Goal: Communication & Community: Answer question/provide support

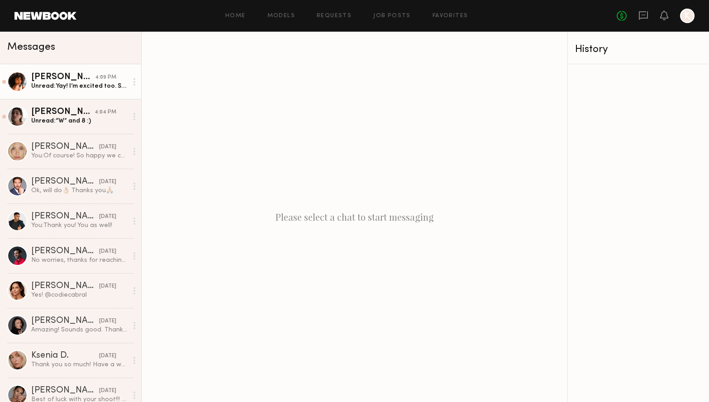
click at [71, 87] on div "Unread: Yay! I’m excited too. Sounds good thank you so much!" at bounding box center [79, 86] width 96 height 9
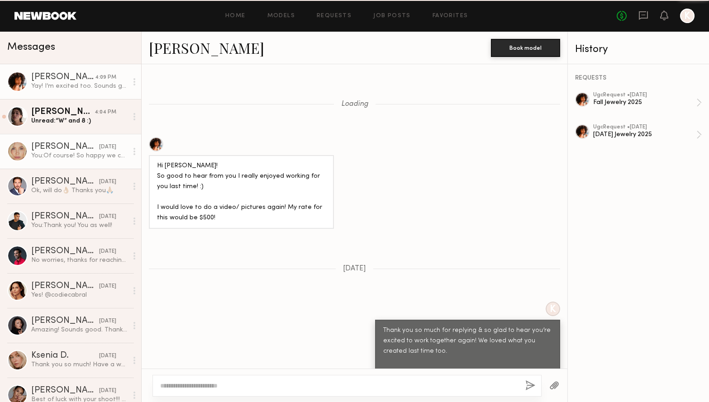
scroll to position [855, 0]
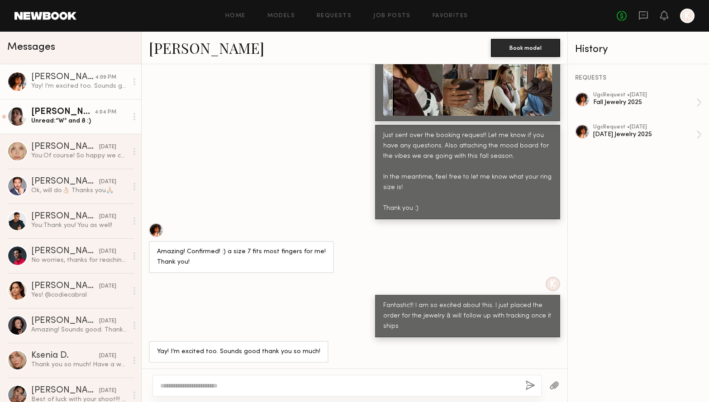
click at [83, 126] on link "[PERSON_NAME] 4:04 PM Unread: “W” and 8 :)" at bounding box center [70, 116] width 141 height 35
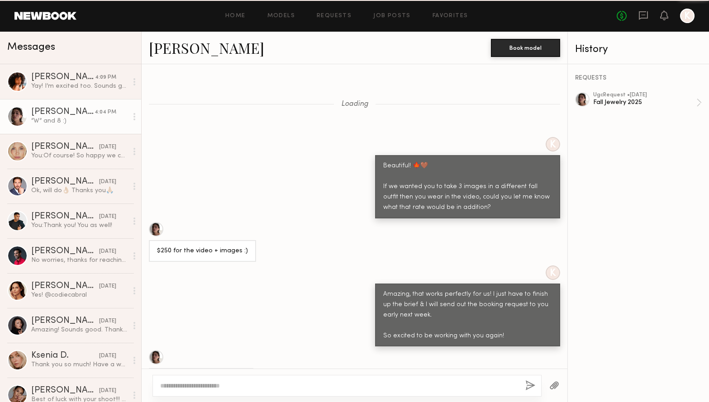
scroll to position [755, 0]
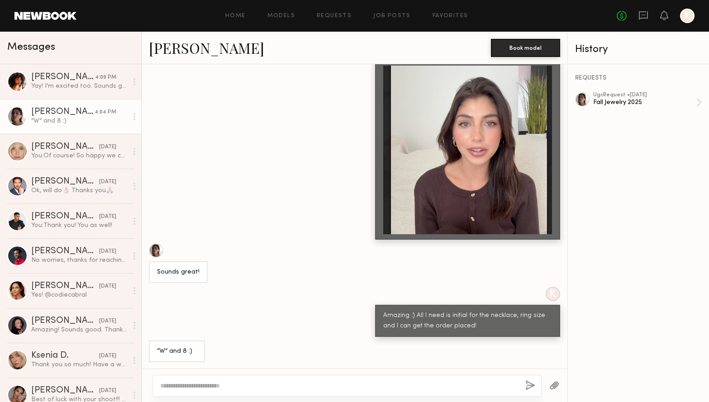
click at [416, 385] on textarea at bounding box center [339, 385] width 358 height 9
type textarea "********"
click at [335, 15] on link "Requests" at bounding box center [334, 16] width 35 height 6
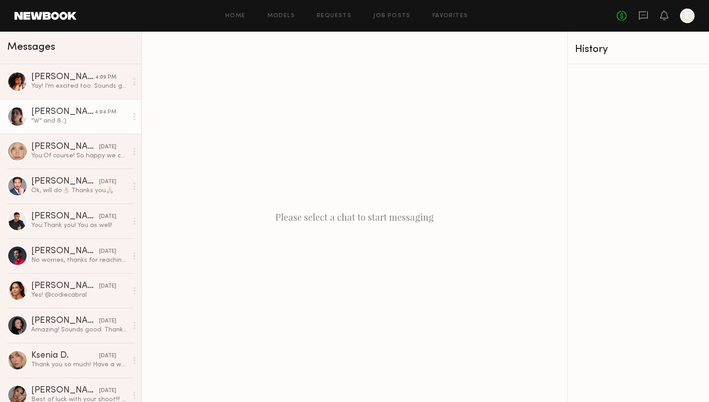
click at [67, 114] on div "[PERSON_NAME]" at bounding box center [62, 112] width 63 height 9
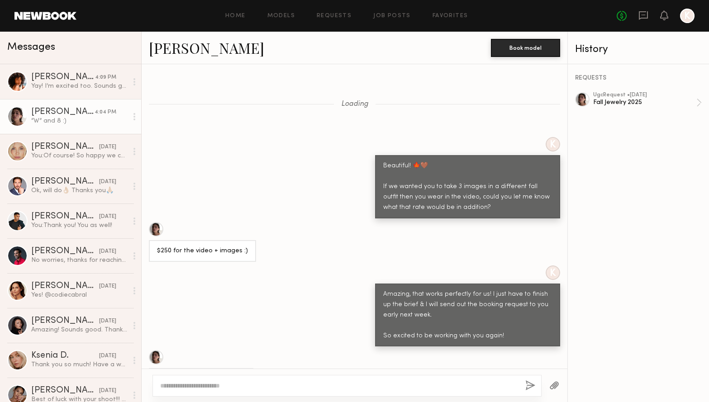
scroll to position [755, 0]
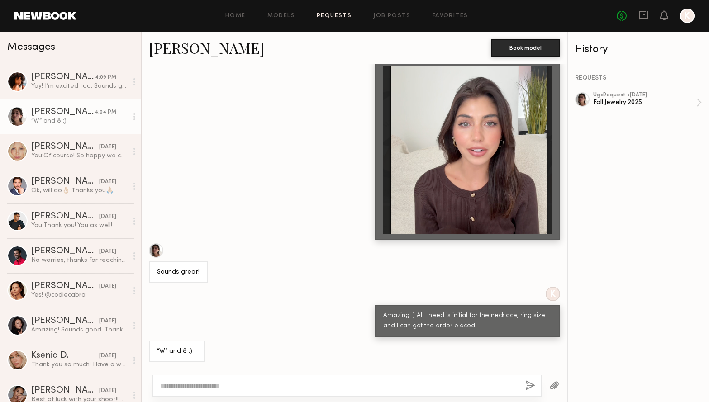
click at [347, 14] on link "Requests" at bounding box center [334, 16] width 35 height 6
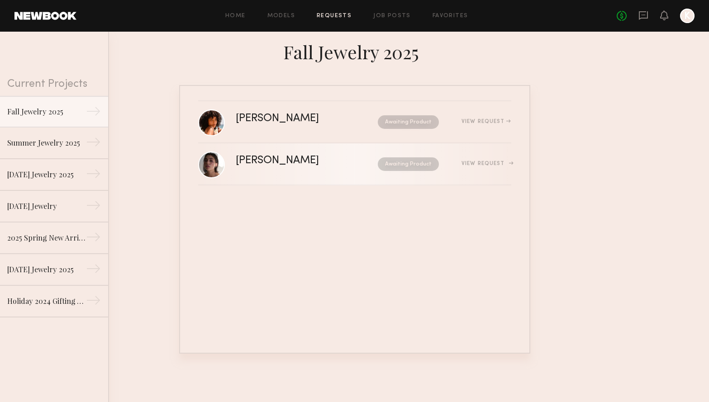
click at [276, 162] on div "[PERSON_NAME]" at bounding box center [292, 161] width 113 height 10
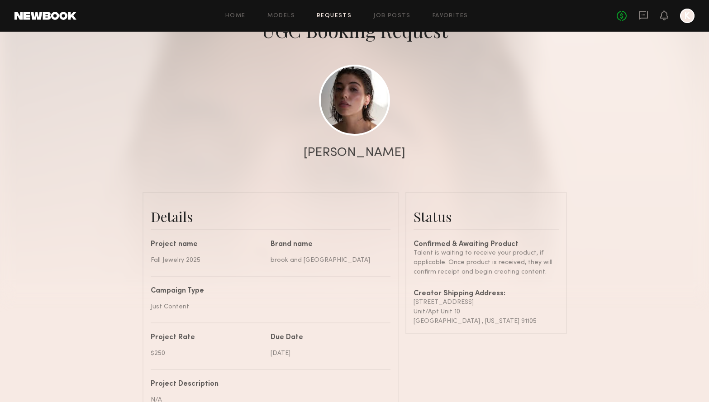
scroll to position [78, 0]
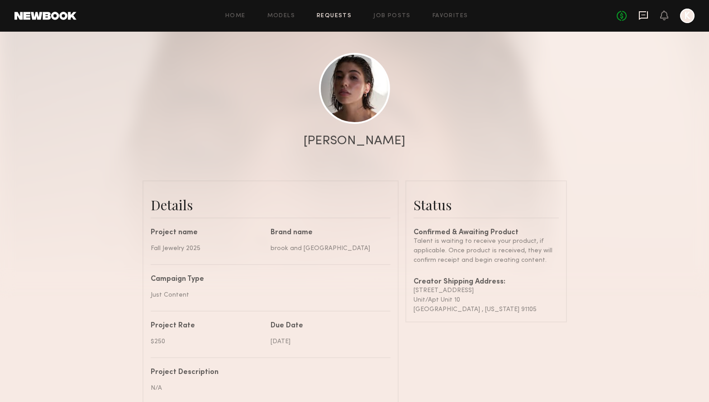
click at [644, 10] on icon at bounding box center [644, 15] width 10 height 10
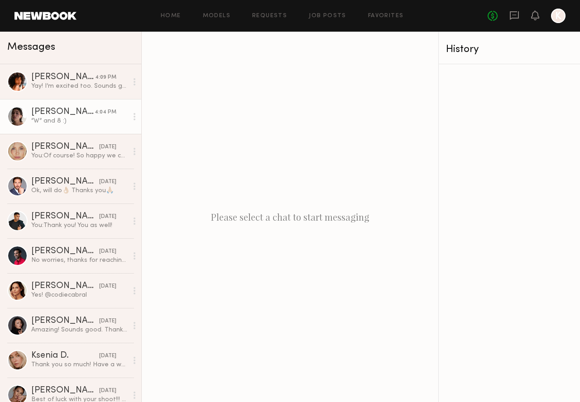
click at [67, 118] on div "“W” and 8 :)" at bounding box center [79, 121] width 96 height 9
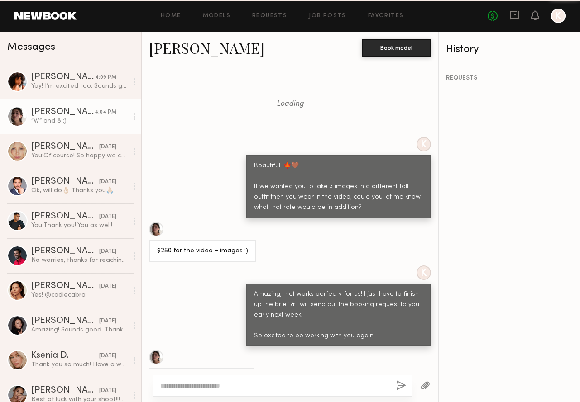
scroll to position [755, 0]
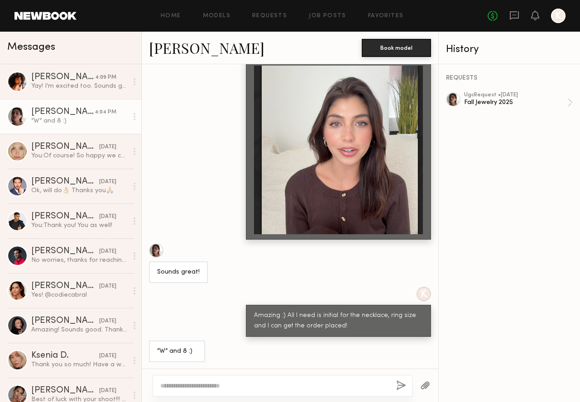
click at [210, 386] on textarea at bounding box center [274, 385] width 229 height 9
type textarea "**********"
click at [396, 382] on button "button" at bounding box center [401, 386] width 10 height 11
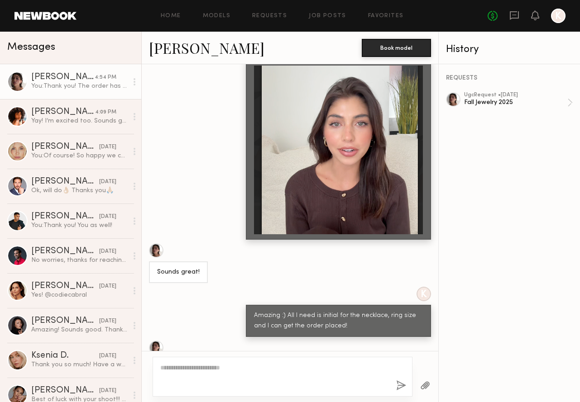
scroll to position [899, 0]
